Goal: Transaction & Acquisition: Purchase product/service

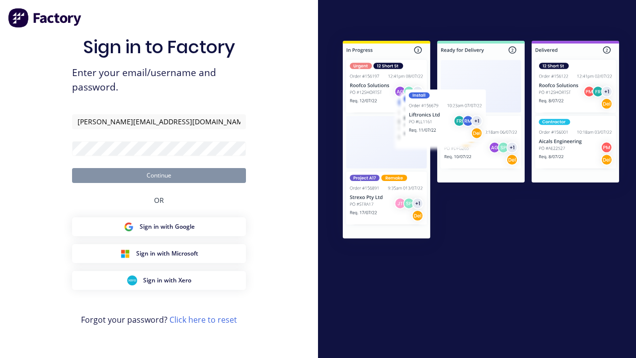
type input "[PERSON_NAME][EMAIL_ADDRESS][DOMAIN_NAME]"
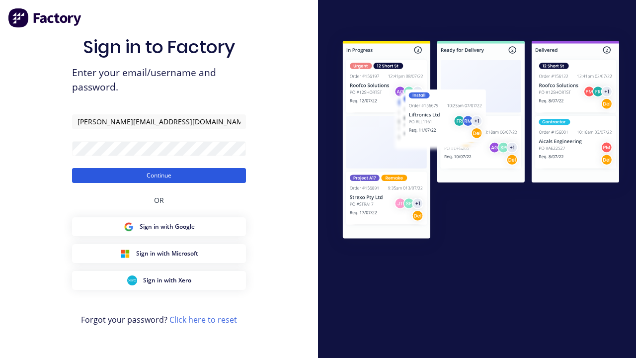
click at [159, 175] on button "Continue" at bounding box center [159, 175] width 174 height 15
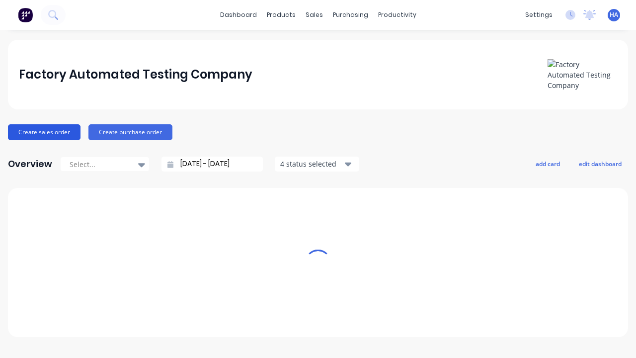
click at [43, 132] on button "Create sales order" at bounding box center [44, 132] width 72 height 16
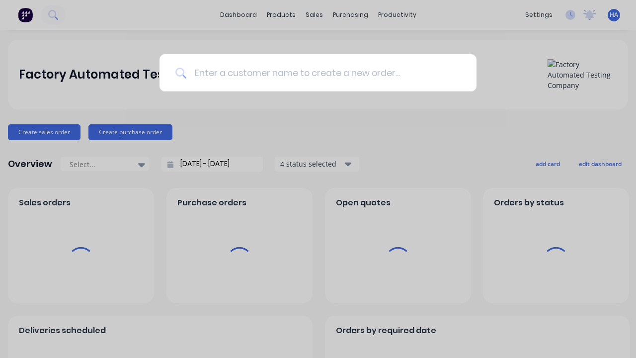
click at [323, 72] on input at bounding box center [323, 72] width 274 height 37
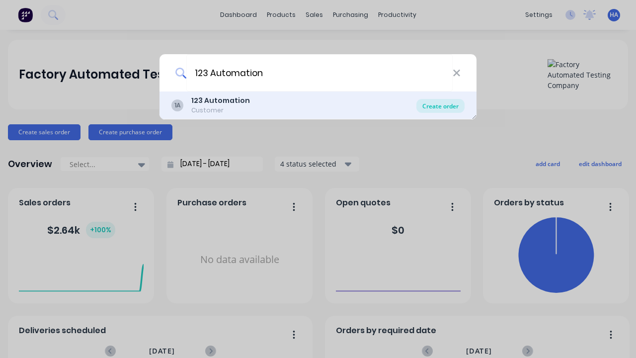
type input "123 Automation"
click at [440, 106] on div "Create order" at bounding box center [440, 106] width 48 height 14
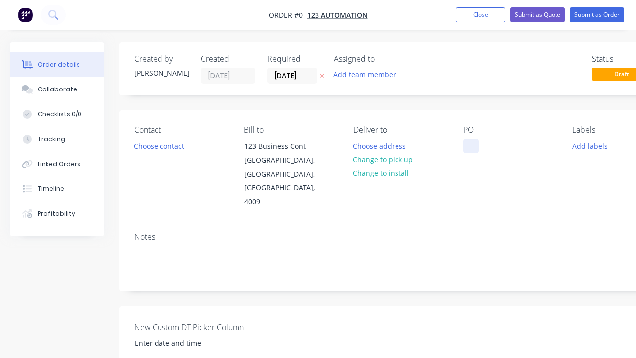
click at [470, 145] on div at bounding box center [471, 146] width 16 height 14
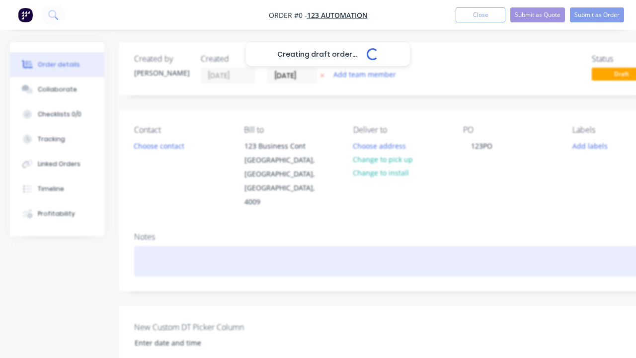
scroll to position [0, 30]
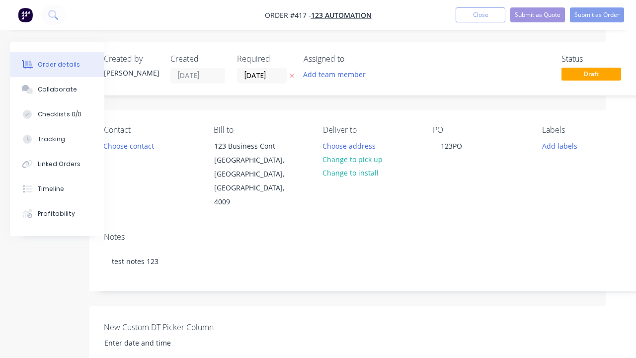
scroll to position [353, 55]
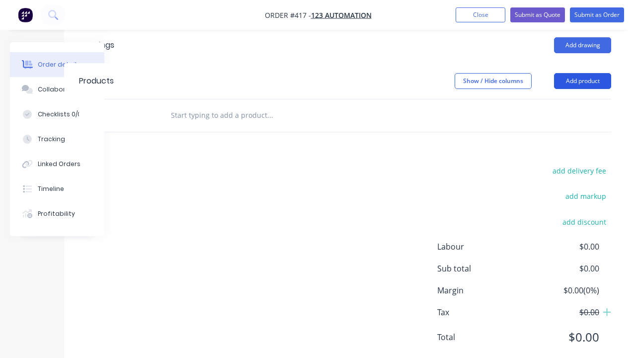
click at [582, 73] on button "Add product" at bounding box center [582, 81] width 57 height 16
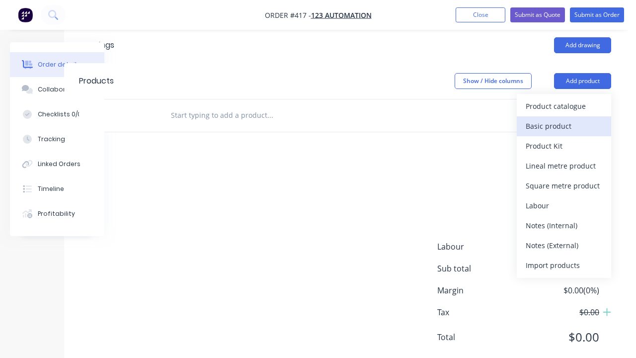
click at [564, 119] on div "Basic product" at bounding box center [563, 126] width 76 height 14
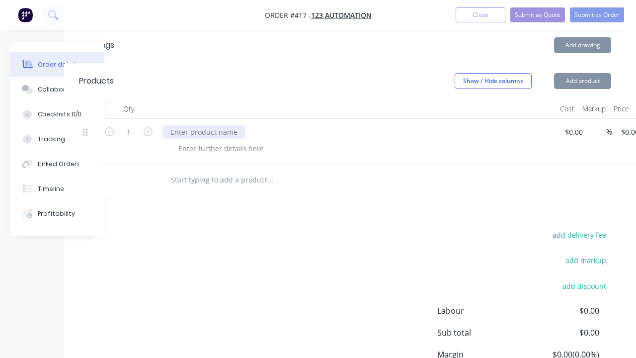
click at [203, 125] on div at bounding box center [203, 132] width 83 height 14
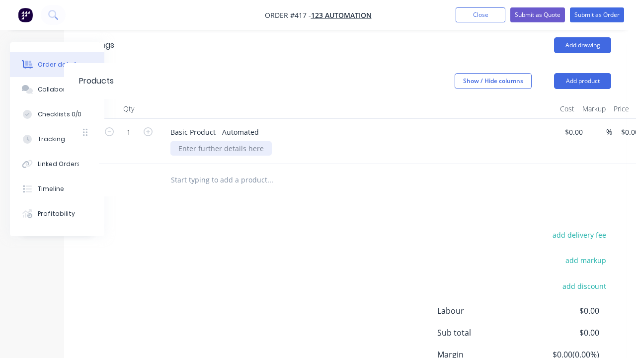
click at [219, 141] on div at bounding box center [220, 148] width 101 height 14
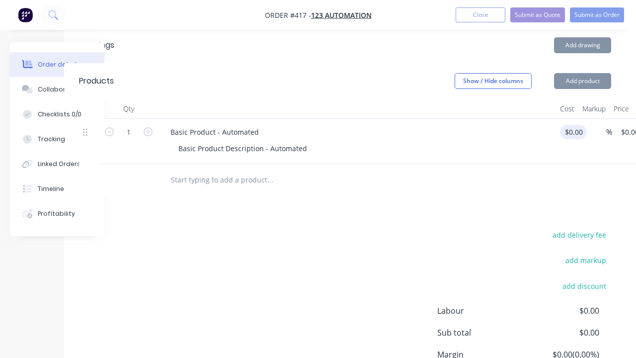
click at [575, 119] on div "1 Basic Product - Automated Basic Product Description - Automated $0.00 $0.00 %…" at bounding box center [345, 141] width 532 height 45
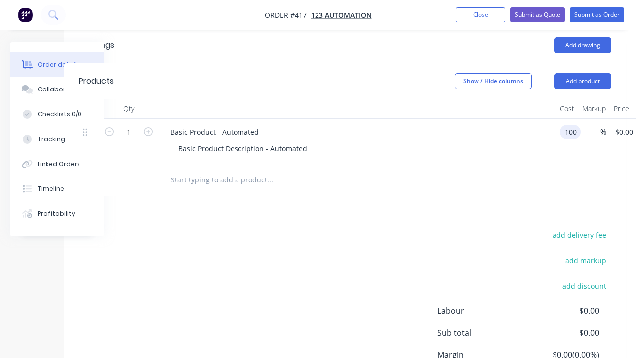
scroll to position [0, 0]
click at [595, 119] on div "%" at bounding box center [592, 141] width 25 height 45
type input "$100.00"
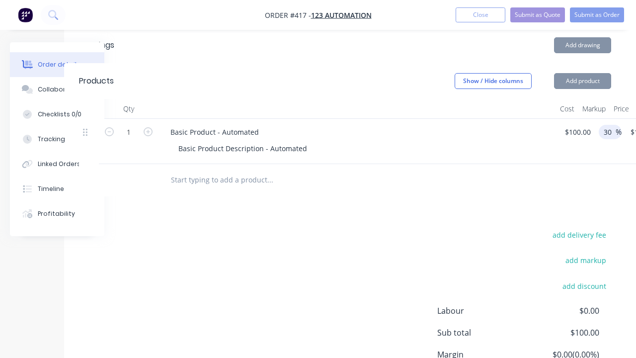
type input "30"
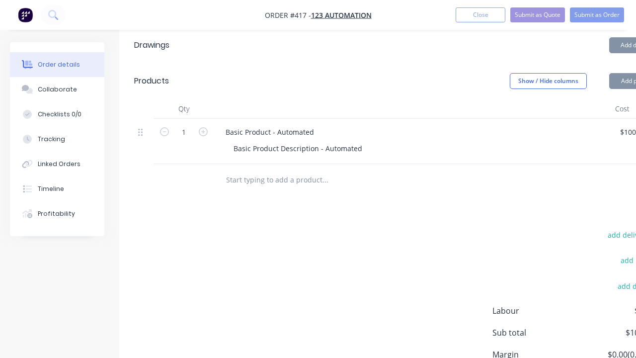
click at [318, 179] on div "Drawings Add drawing Products Show / Hide columns Add product Qty Cost Markup P…" at bounding box center [400, 230] width 562 height 407
type input "$130.00"
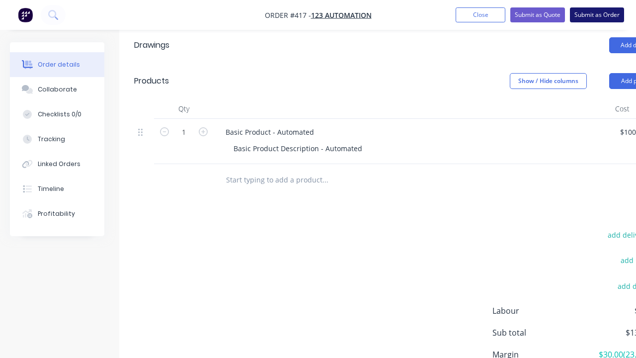
click at [596, 15] on button "Submit as Order" at bounding box center [597, 14] width 54 height 15
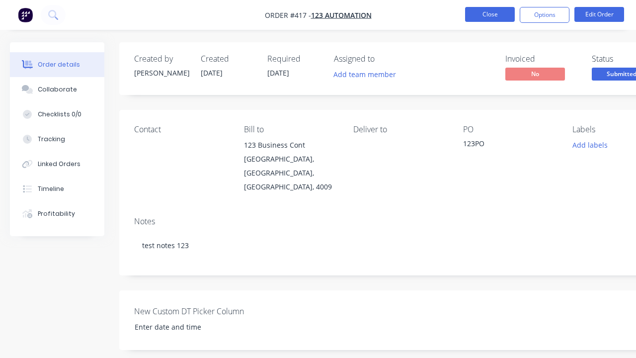
click at [490, 14] on button "Close" at bounding box center [490, 14] width 50 height 15
